Goal: Obtain resource: Download file/media

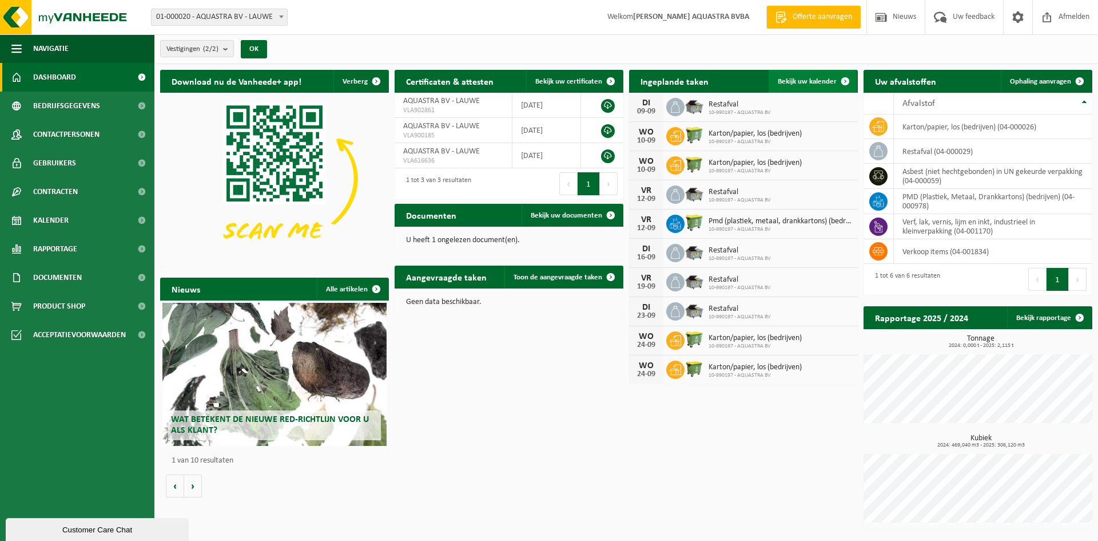
click at [846, 76] on span at bounding box center [845, 81] width 23 height 23
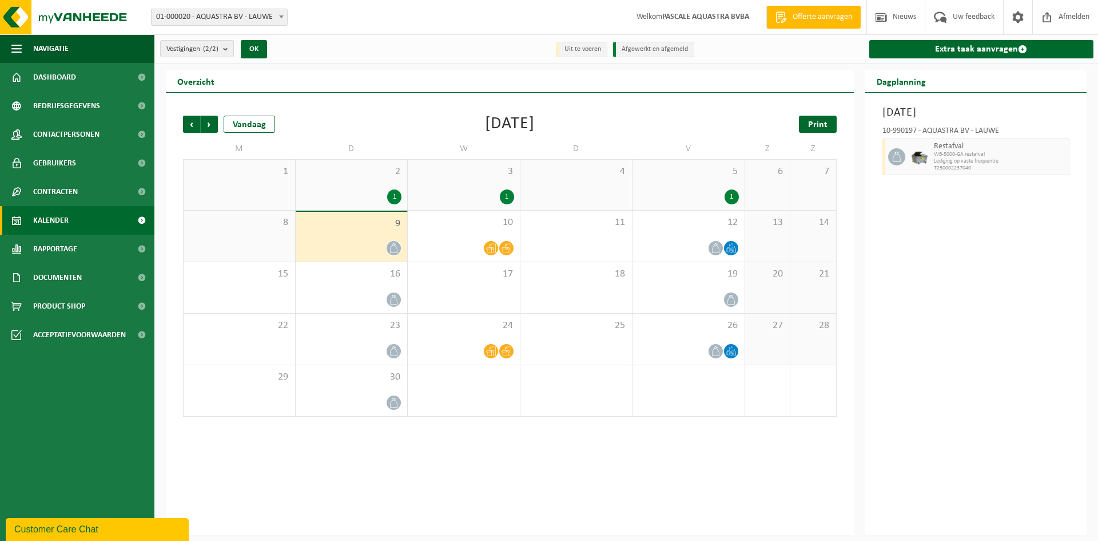
click at [813, 130] on link "Print" at bounding box center [818, 124] width 38 height 17
click at [213, 125] on span "Volgende" at bounding box center [209, 124] width 17 height 17
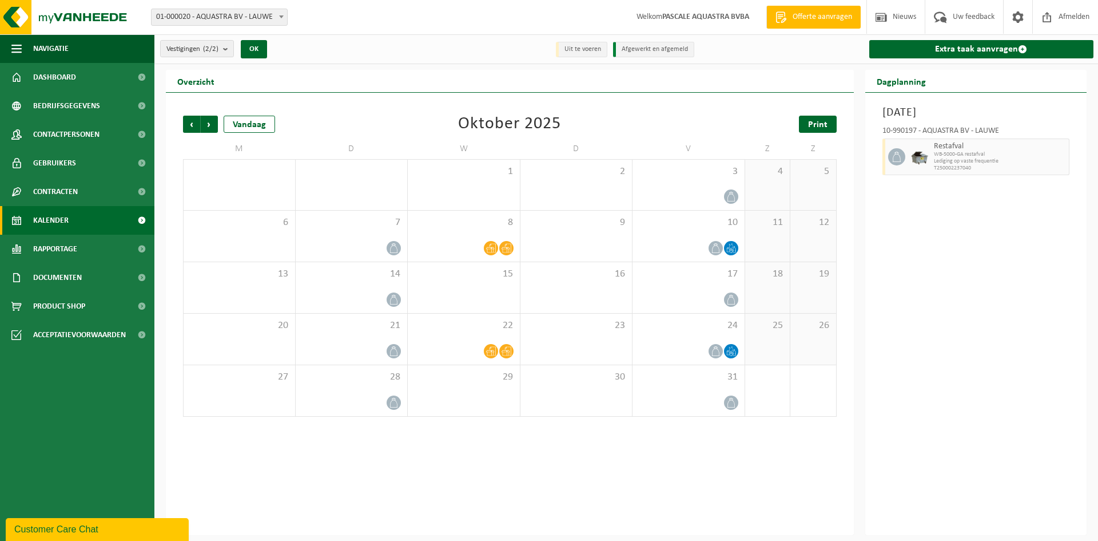
click at [822, 123] on span "Print" at bounding box center [817, 124] width 19 height 9
click at [212, 121] on span "Volgende" at bounding box center [209, 124] width 17 height 17
click at [818, 125] on span "Print" at bounding box center [817, 124] width 19 height 9
